Goal: Find specific page/section: Find specific page/section

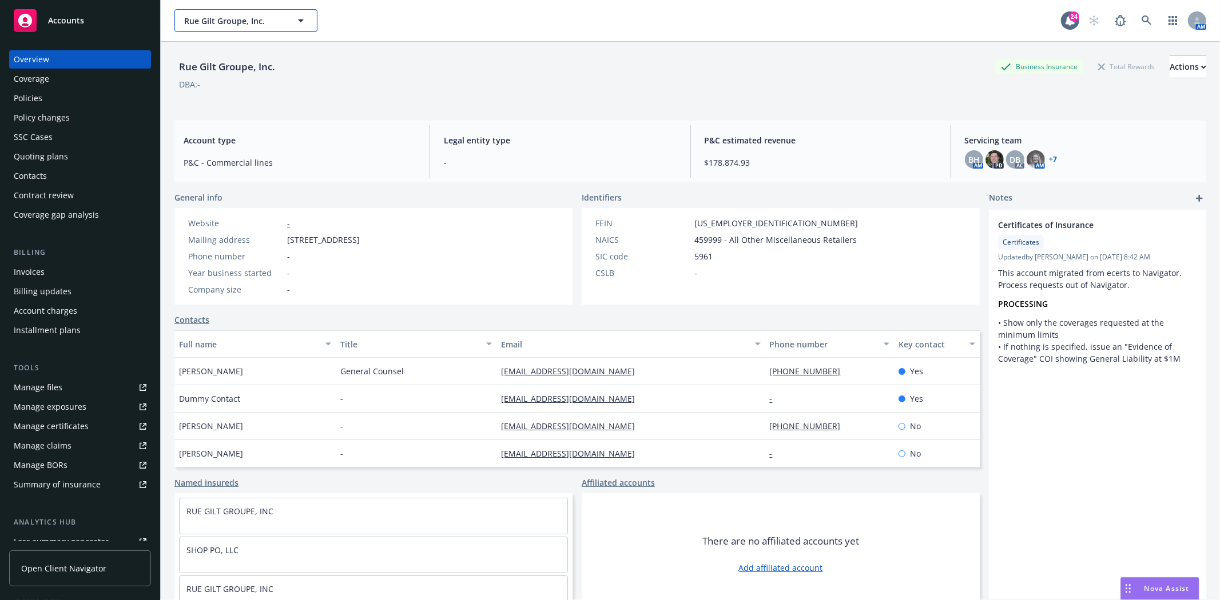
click at [209, 15] on span "Rue Gilt Groupe, Inc." at bounding box center [233, 21] width 99 height 12
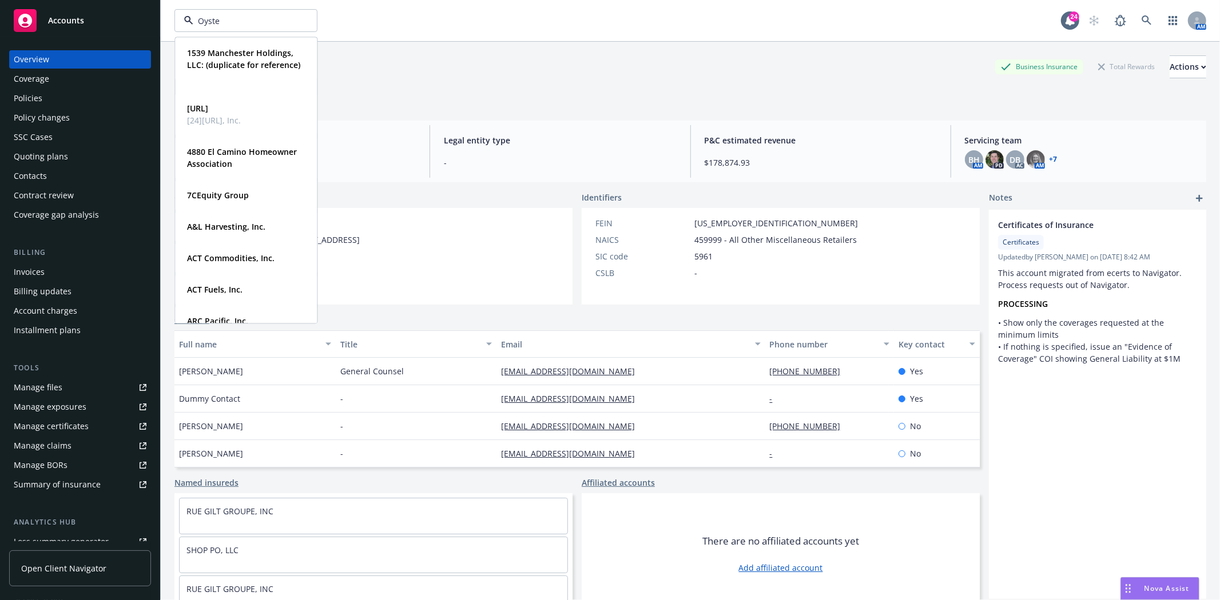
type input "Oyster"
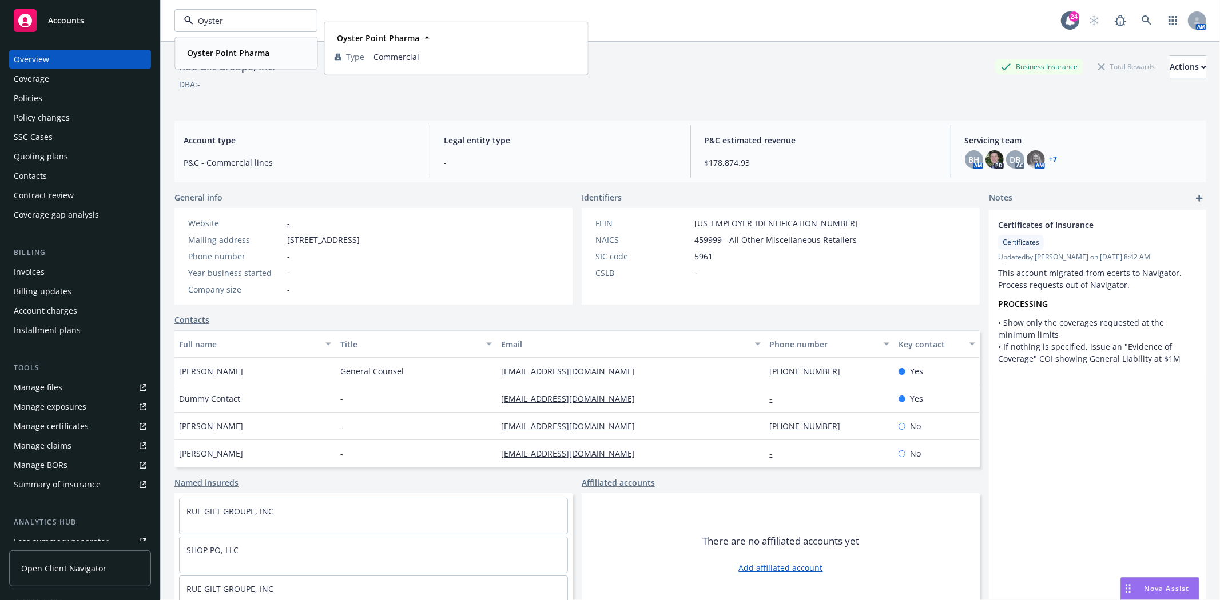
click at [285, 52] on div "Oyster Point Pharma" at bounding box center [245, 53] width 127 height 17
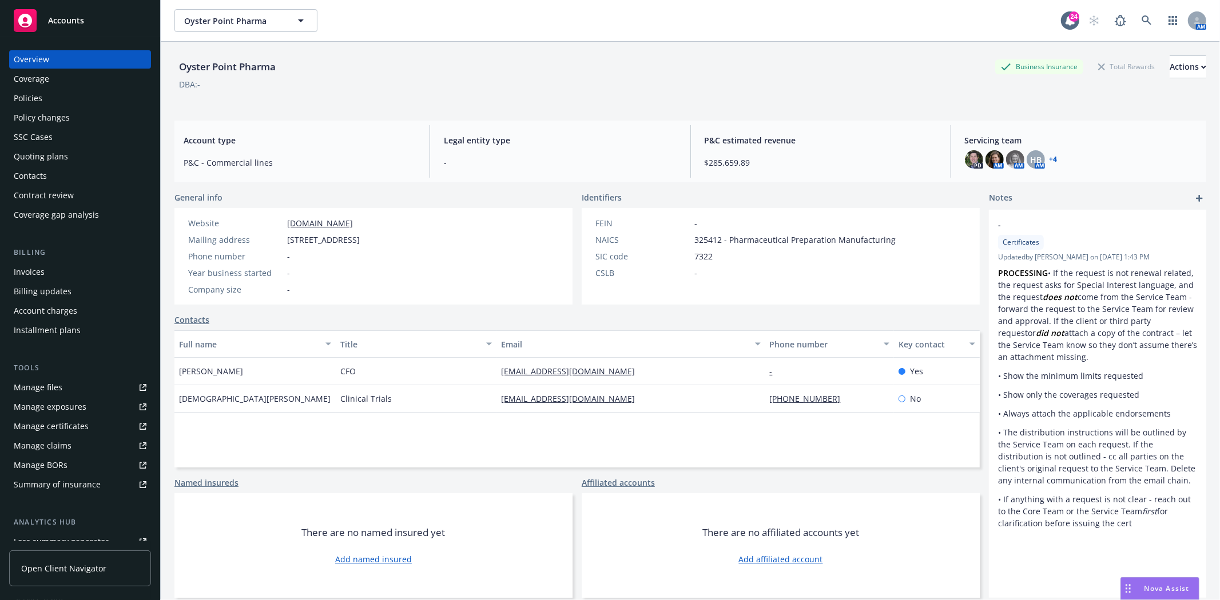
click at [32, 106] on div "Policies" at bounding box center [28, 98] width 29 height 18
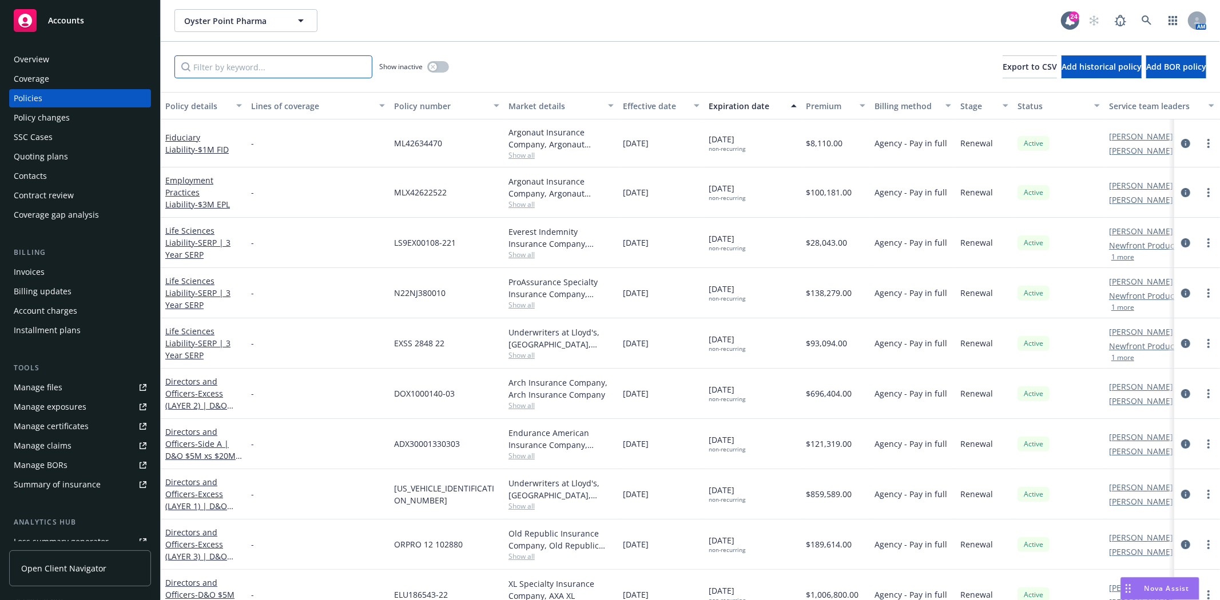
click at [239, 70] on input "Filter by keyword..." at bounding box center [273, 66] width 198 height 23
type input "Surety"
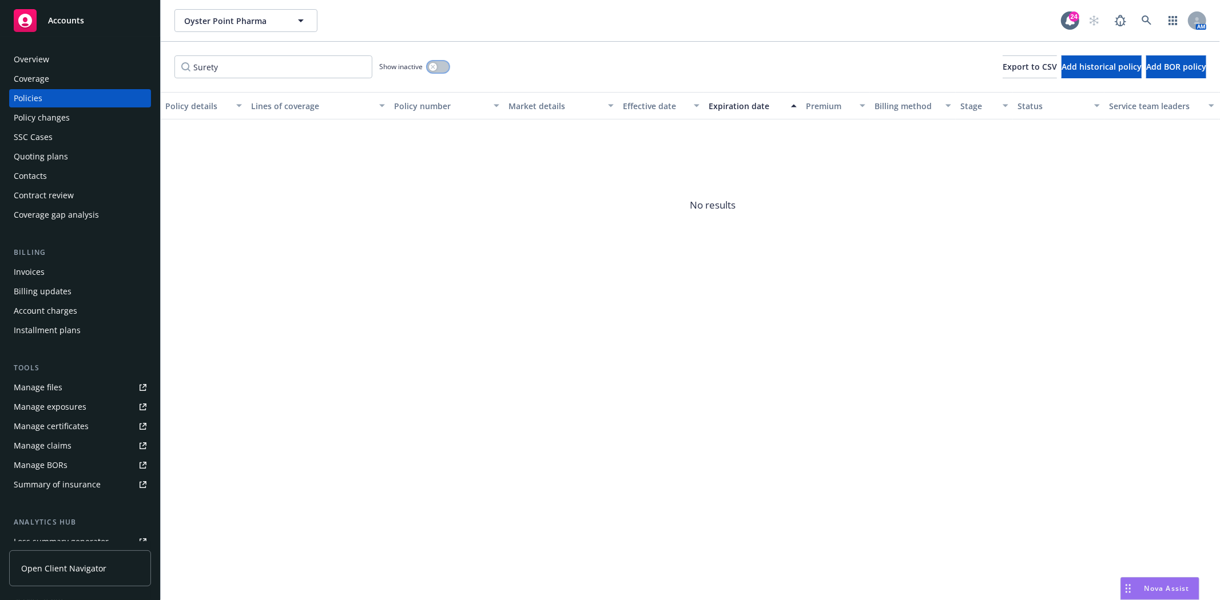
click at [436, 67] on div "button" at bounding box center [433, 67] width 8 height 8
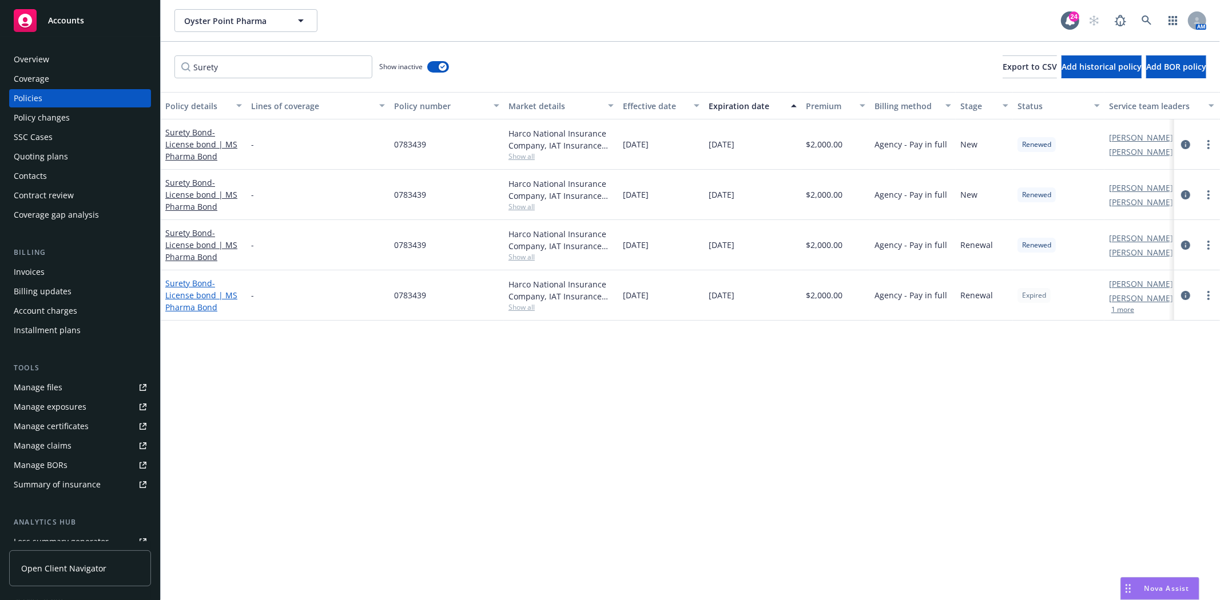
click at [186, 296] on span "- License bond | MS Pharma Bond" at bounding box center [201, 295] width 72 height 35
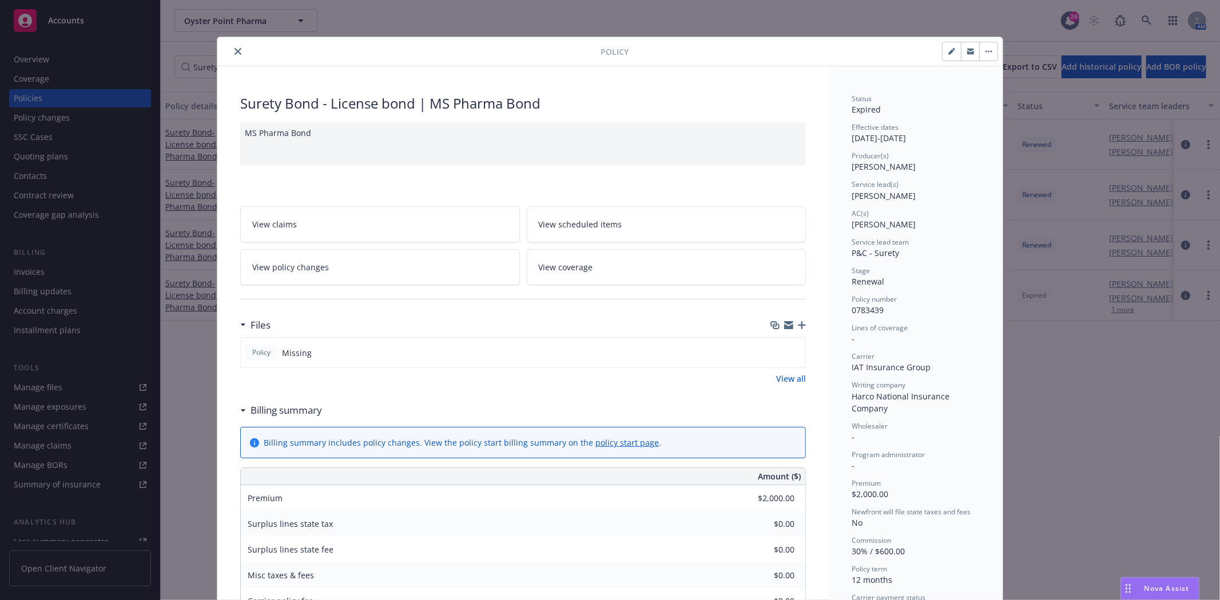
click at [948, 50] on icon "button" at bounding box center [951, 51] width 7 height 7
select select "RENEWAL"
select select "12"
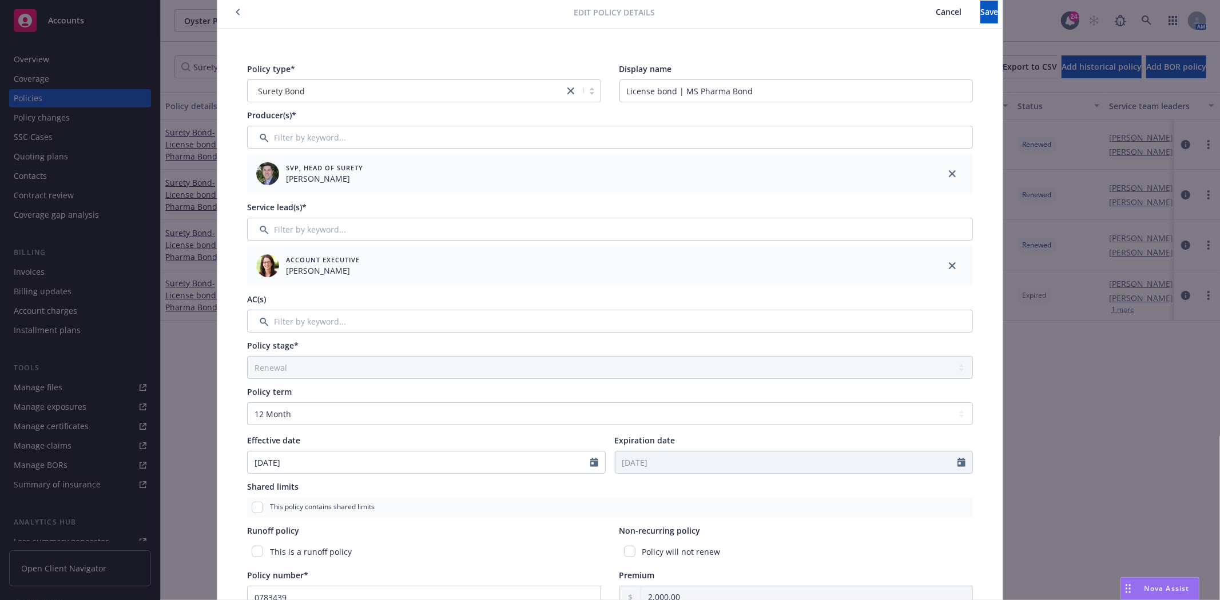
scroll to position [63, 0]
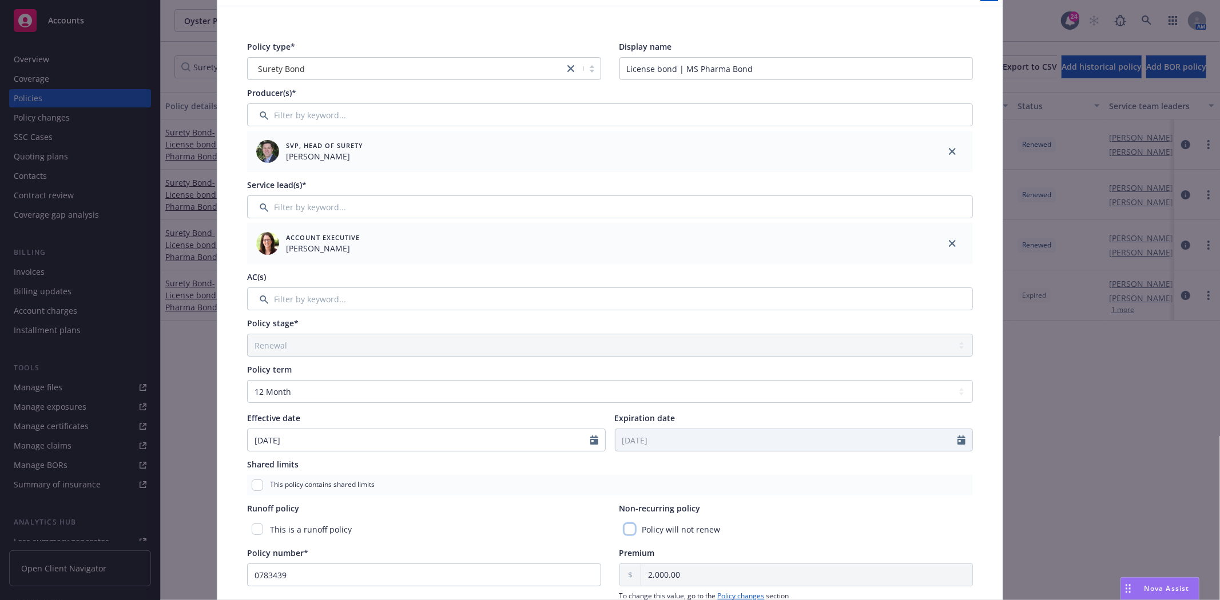
click at [624, 527] on input "checkbox" at bounding box center [629, 529] width 11 height 11
checkbox input "true"
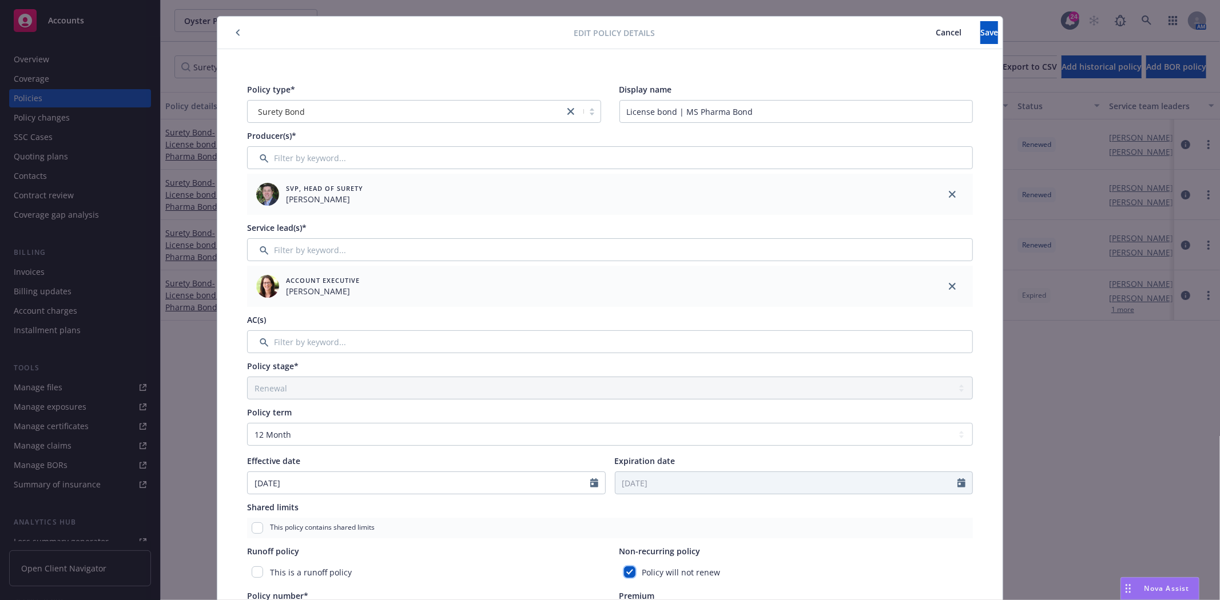
scroll to position [0, 0]
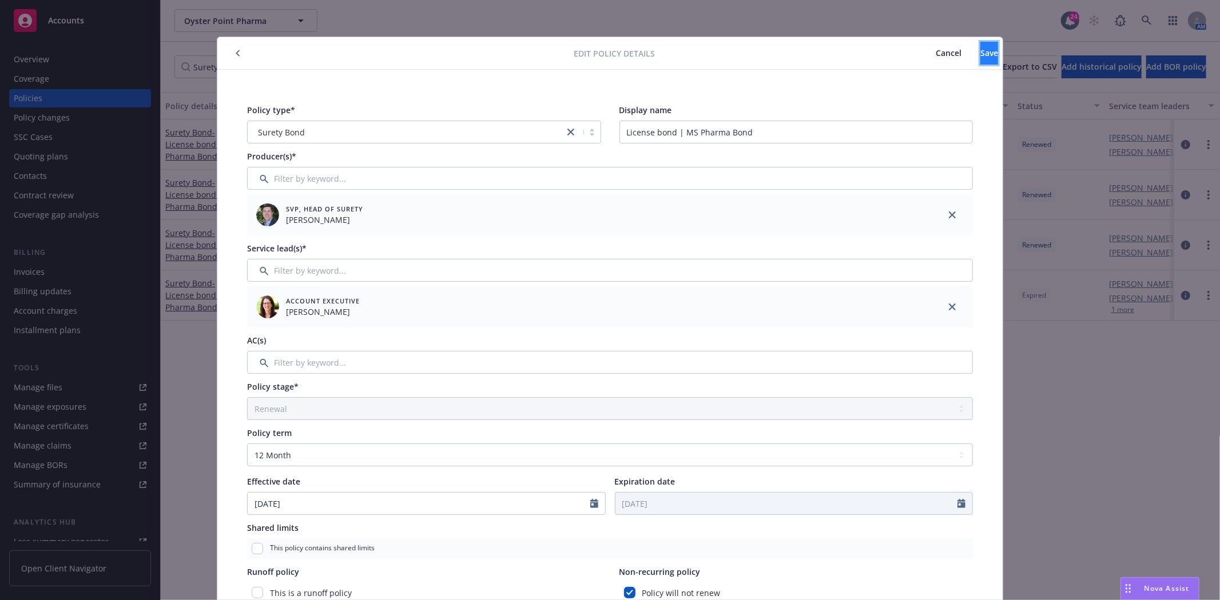
click at [980, 55] on button "Save" at bounding box center [989, 53] width 18 height 23
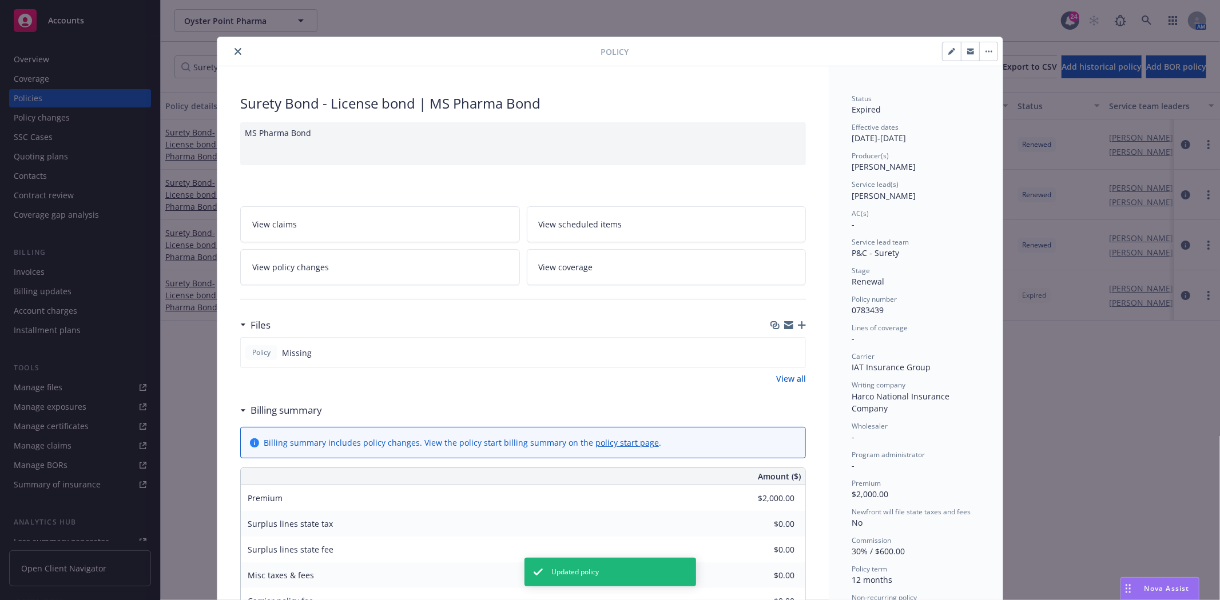
click at [231, 55] on button "close" at bounding box center [238, 52] width 14 height 14
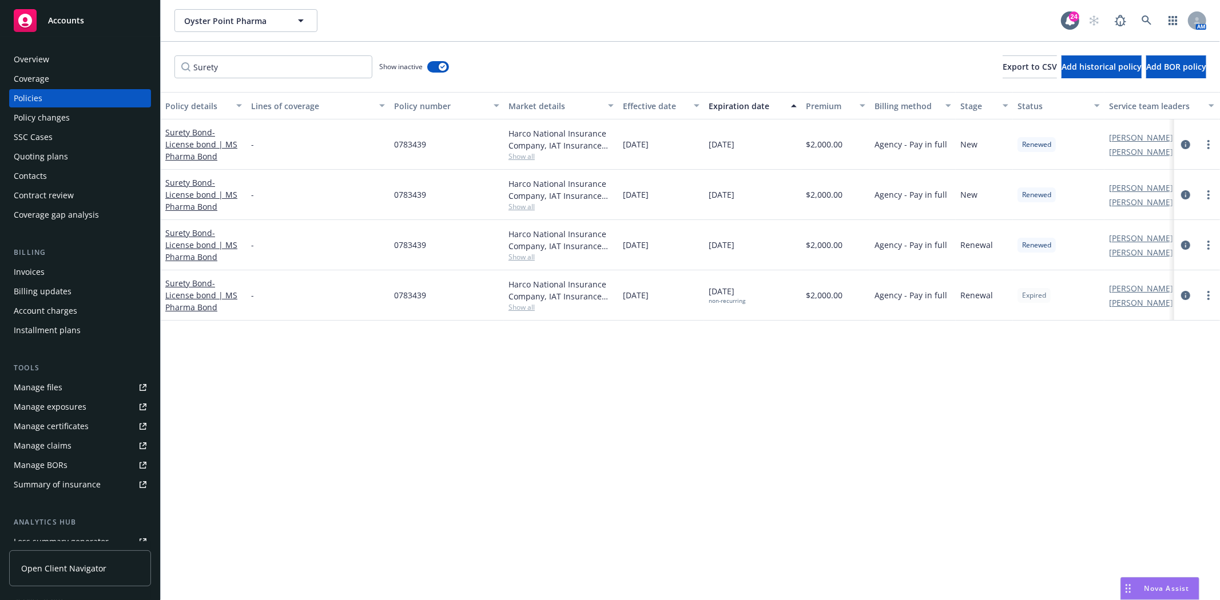
click at [114, 33] on link "Accounts" at bounding box center [80, 21] width 142 height 32
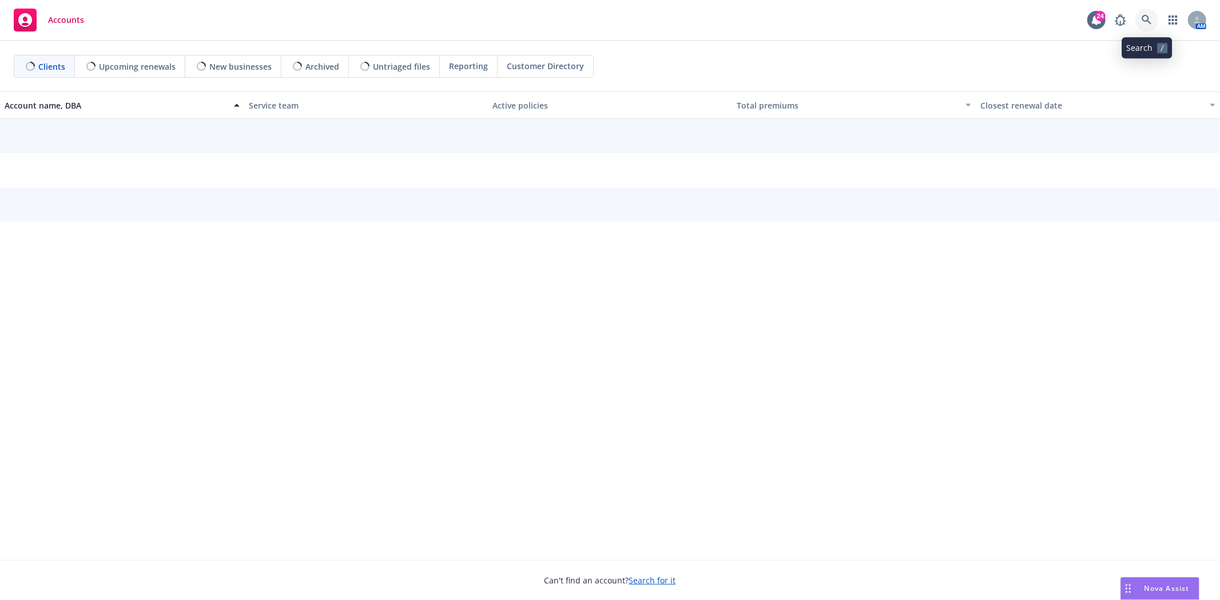
click at [1155, 19] on link at bounding box center [1146, 20] width 23 height 23
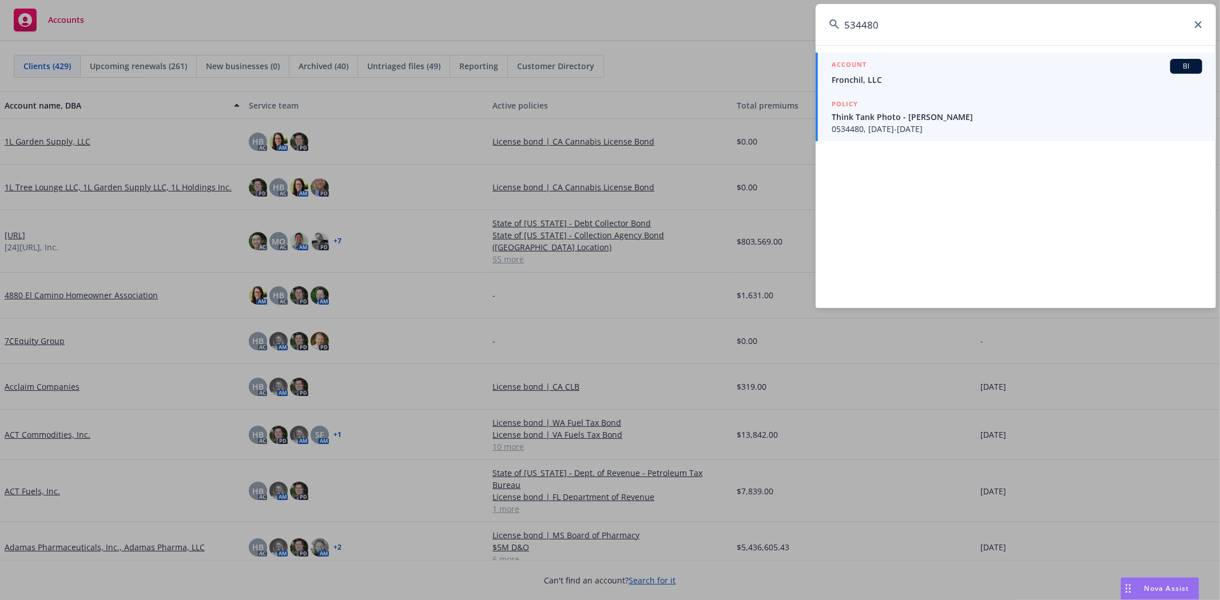
type input "534480"
click at [896, 132] on span "0534480, [DATE]-[DATE]" at bounding box center [1016, 129] width 371 height 12
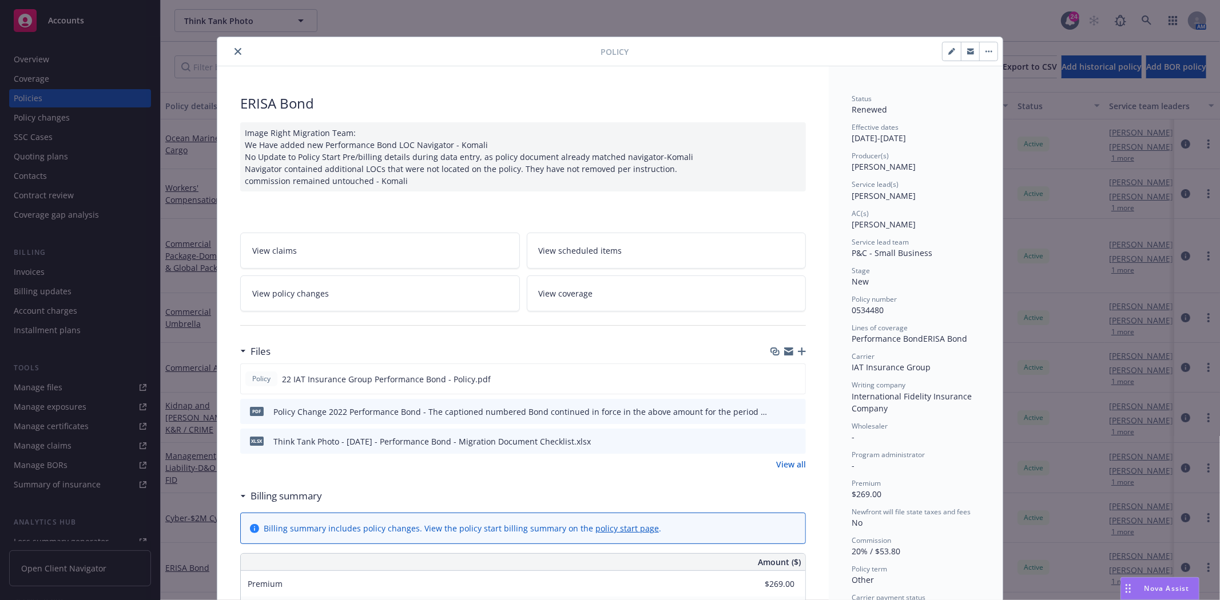
click at [234, 49] on icon "close" at bounding box center [237, 51] width 7 height 7
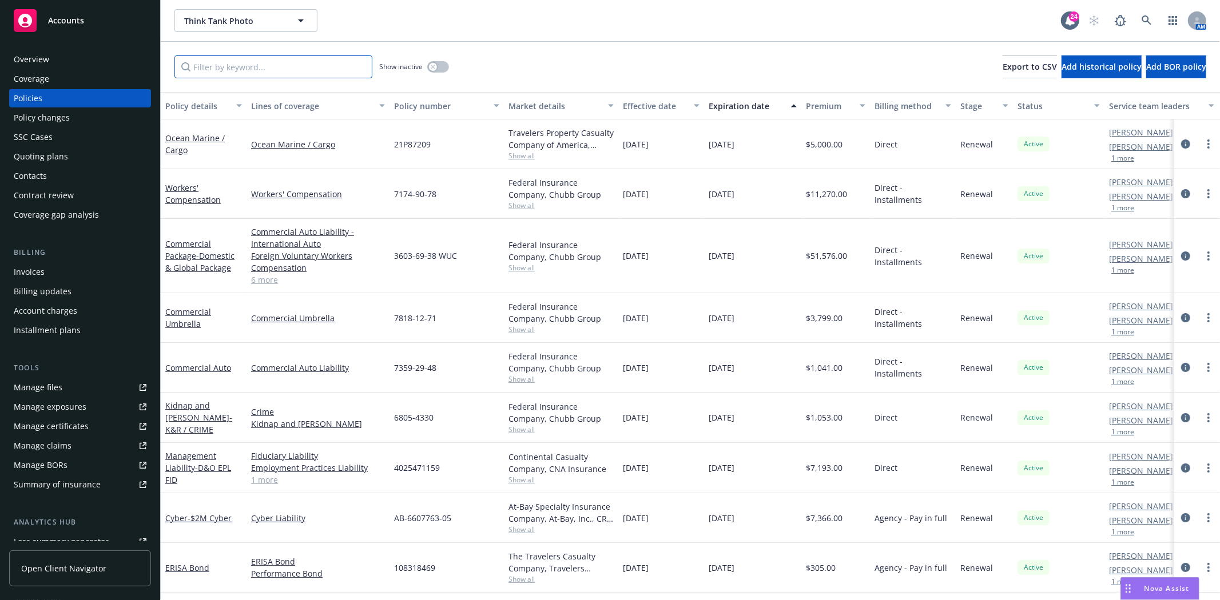
click at [230, 63] on input "Filter by keyword..." at bounding box center [273, 66] width 198 height 23
paste input "534480"
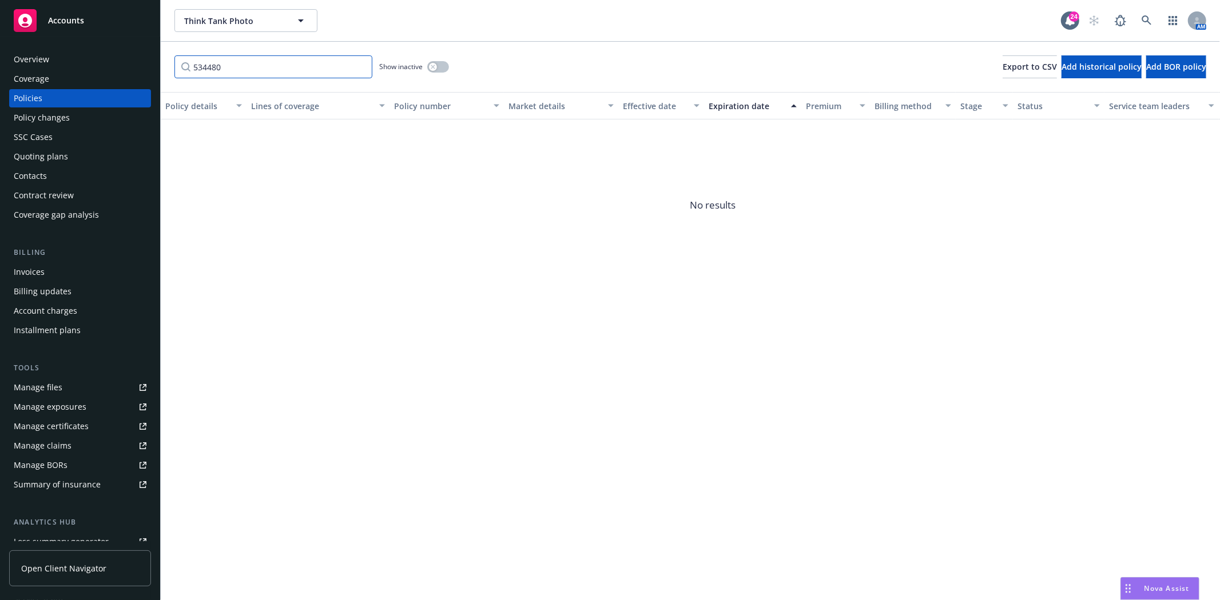
click at [318, 75] on input "534480" at bounding box center [273, 66] width 198 height 23
type input "Erisa"
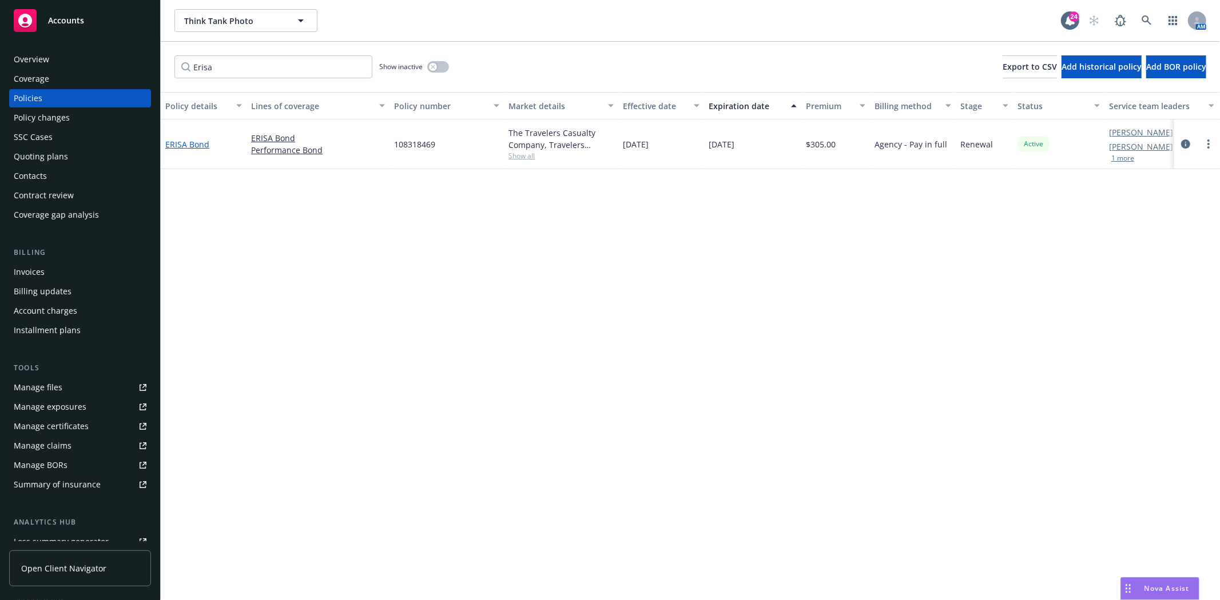
click at [190, 143] on link "ERISA Bond" at bounding box center [187, 144] width 44 height 11
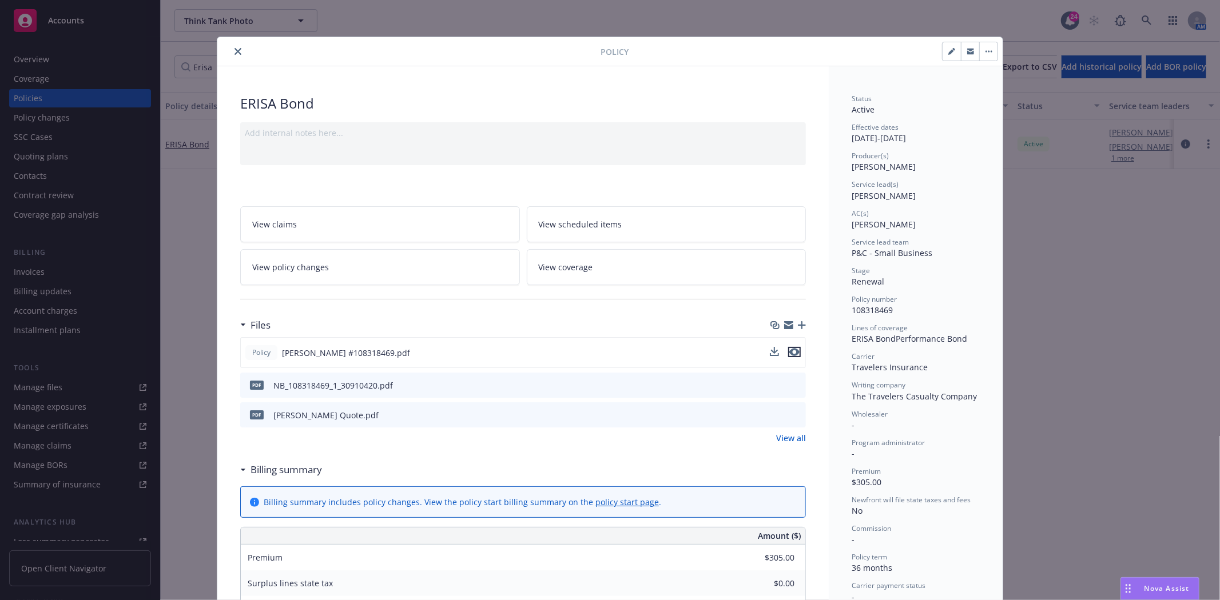
click at [789, 351] on icon "preview file" at bounding box center [794, 352] width 10 height 8
